Goal: Information Seeking & Learning: Learn about a topic

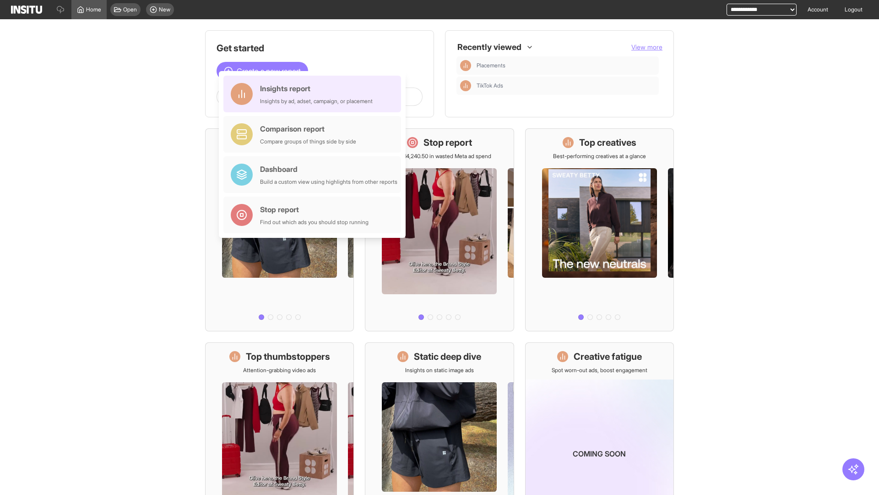
click at [315, 94] on div "Insights report Insights by ad, adset, campaign, or placement" at bounding box center [316, 94] width 113 height 22
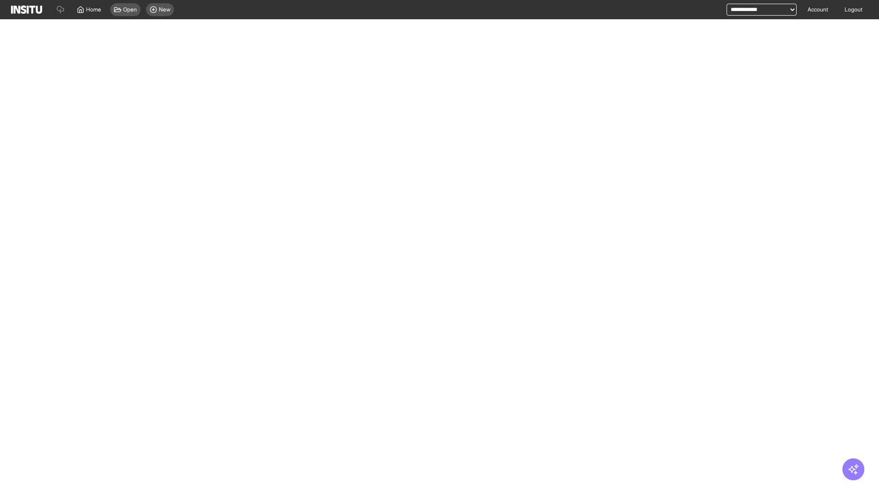
select select "**"
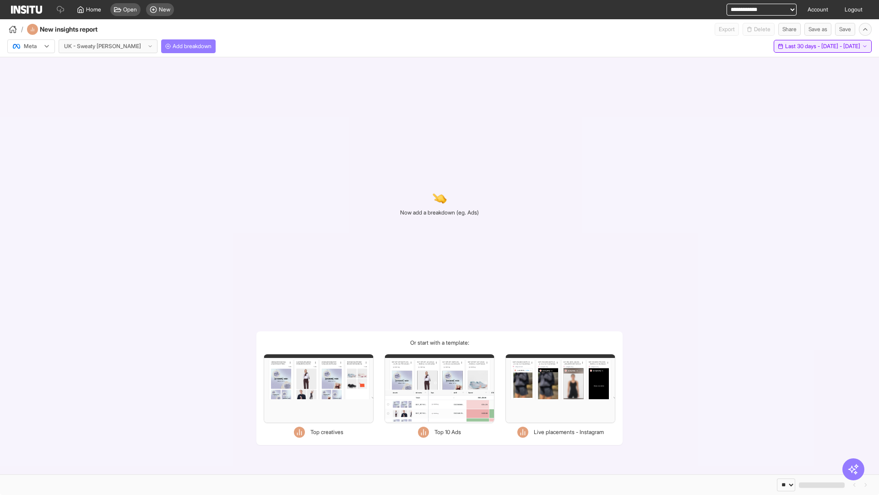
click at [803, 46] on span "Last 30 days - [DATE] - [DATE]" at bounding box center [822, 46] width 75 height 7
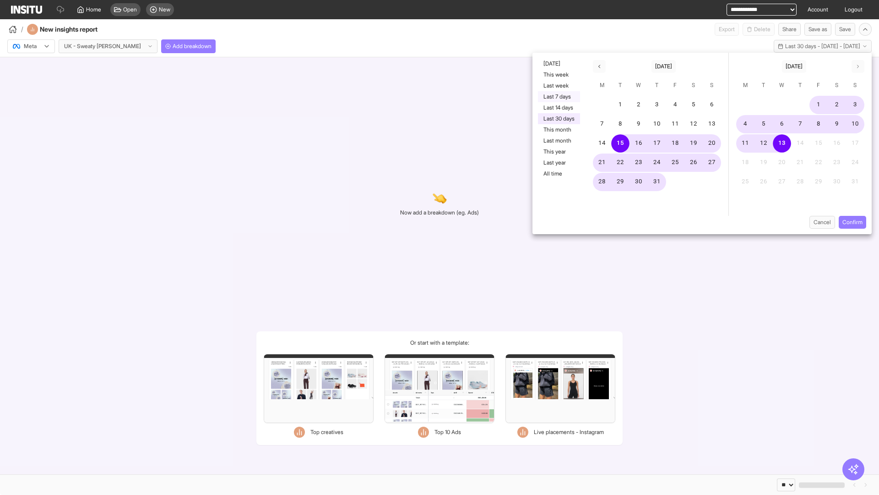
click at [558, 97] on button "Last 7 days" at bounding box center [559, 96] width 42 height 11
